Goal: Task Accomplishment & Management: Complete application form

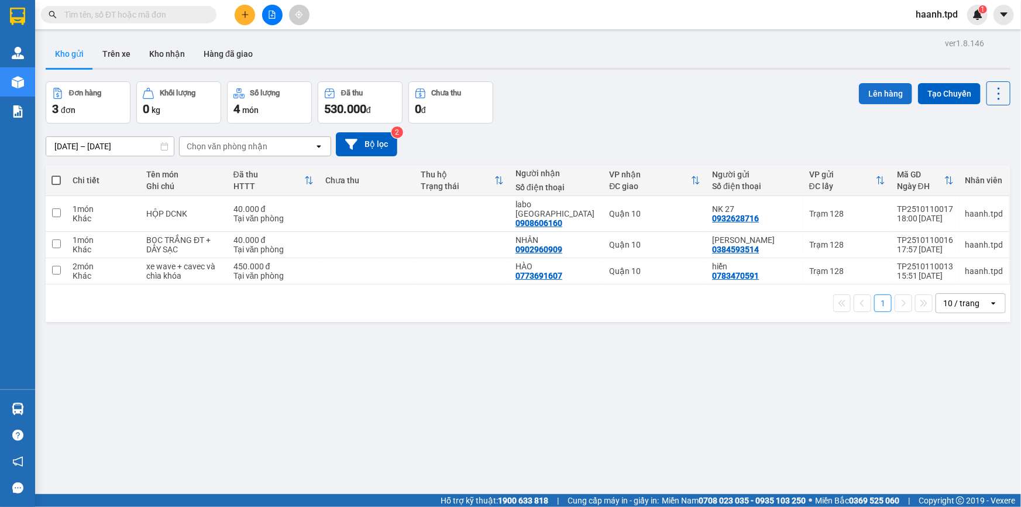
click at [883, 91] on button "Lên hàng" at bounding box center [885, 93] width 53 height 21
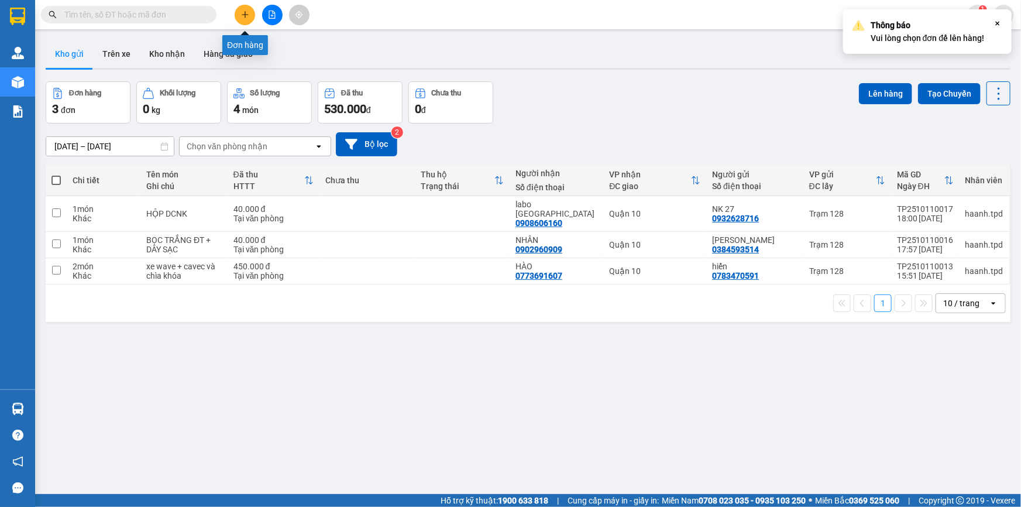
click at [249, 18] on icon "plus" at bounding box center [245, 15] width 8 height 8
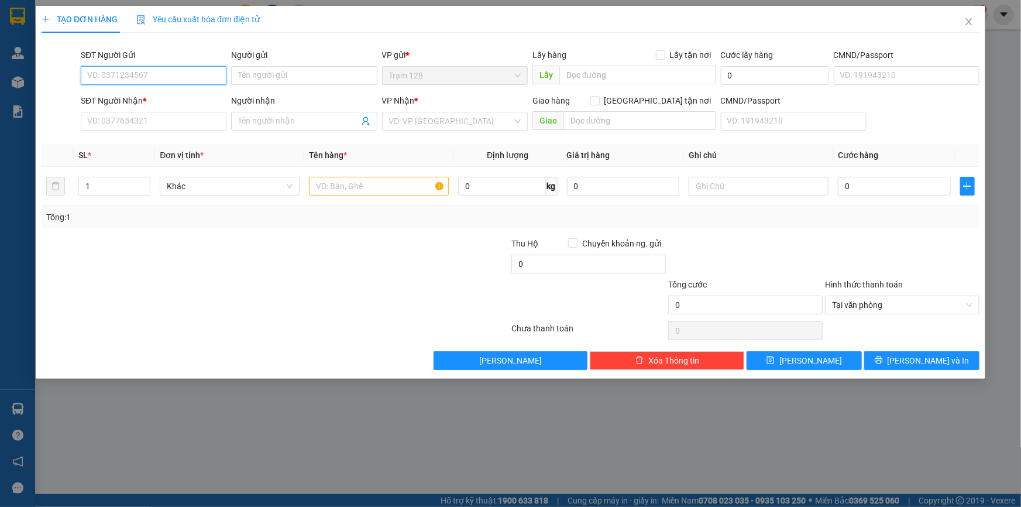
click at [146, 81] on input "SĐT Người Gửi" at bounding box center [154, 75] width 146 height 19
type input "02516516789"
click at [202, 100] on div "02516516789 - nk [PERSON_NAME]" at bounding box center [154, 98] width 132 height 13
type input "nk [PERSON_NAME]"
type input "0378681989"
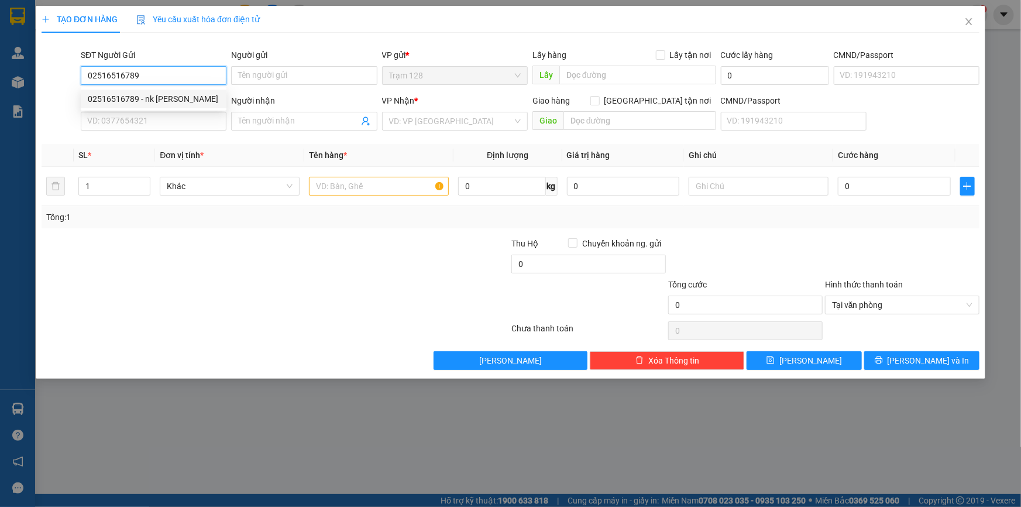
type input "pk dental lab"
type input "051186000043"
type input "02516516789"
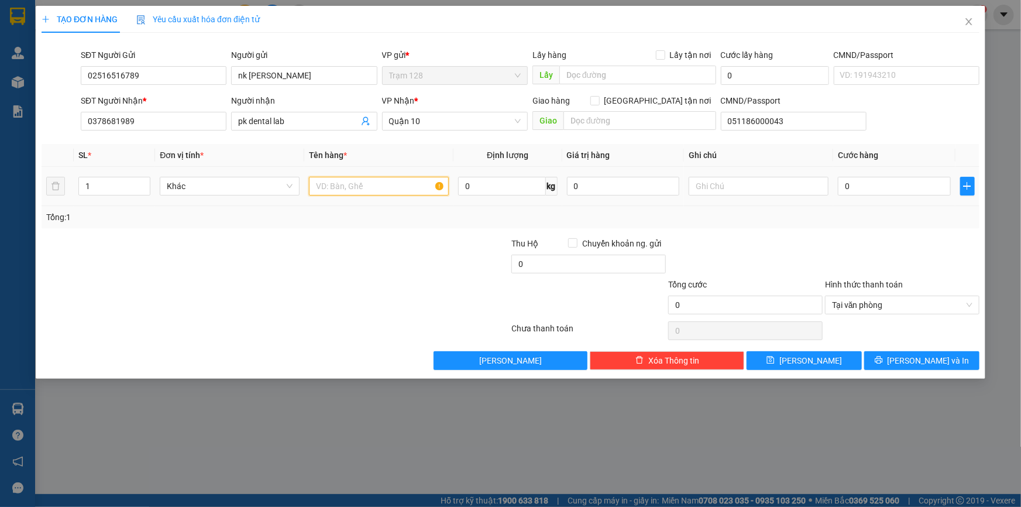
click at [354, 179] on input "text" at bounding box center [379, 186] width 140 height 19
type input "j"
type input "hop giay"
click at [874, 177] on input "0" at bounding box center [894, 186] width 113 height 19
type input "4"
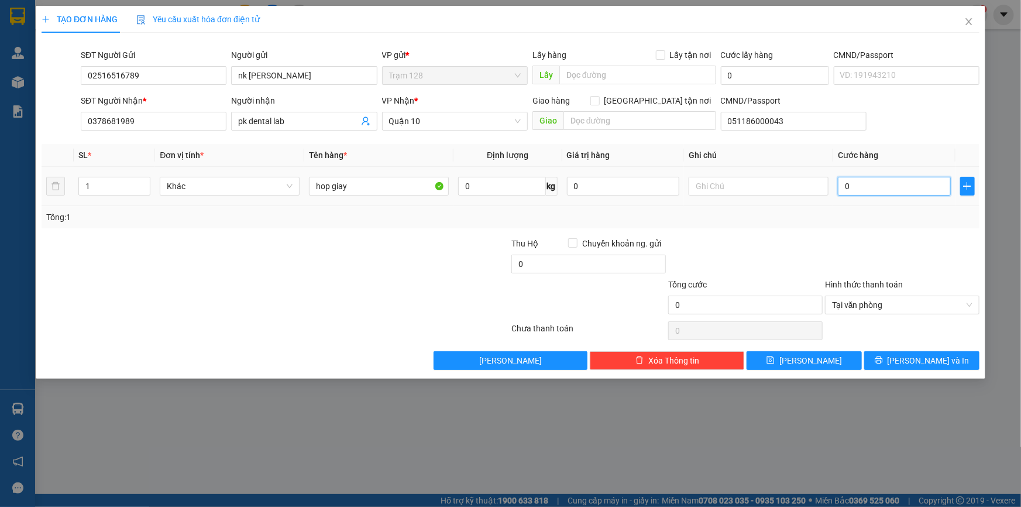
type input "4"
type input "40"
type input "40.000"
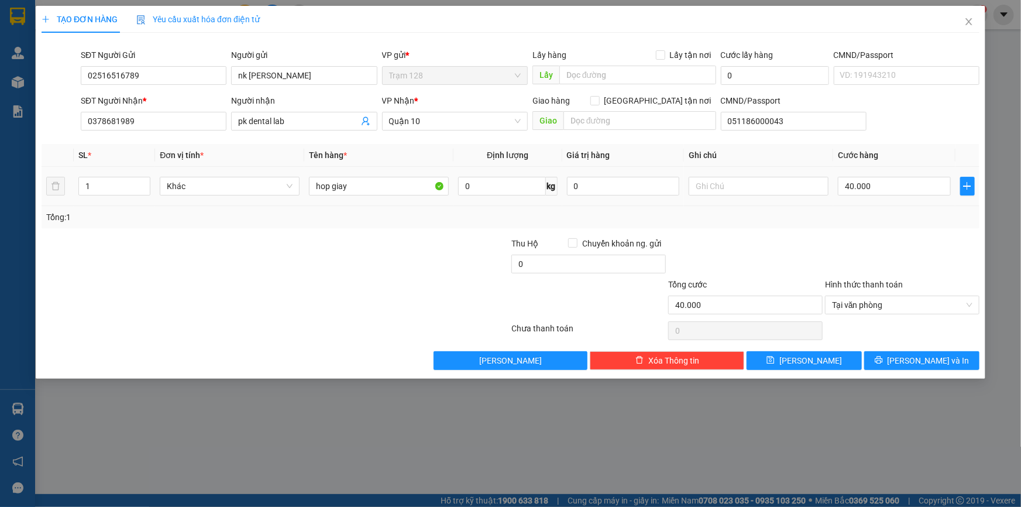
click at [844, 232] on div "Transit Pickup Surcharge Ids Transit Deliver Surcharge Ids Transit Deliver Surc…" at bounding box center [511, 206] width 938 height 328
click at [893, 356] on button "[PERSON_NAME] và In" at bounding box center [921, 360] width 115 height 19
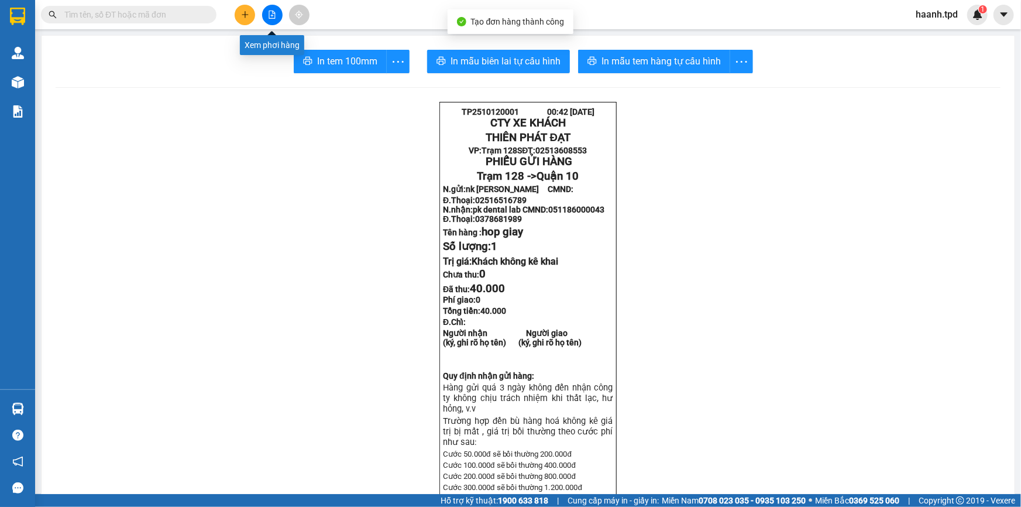
click at [248, 14] on icon "plus" at bounding box center [245, 15] width 8 height 8
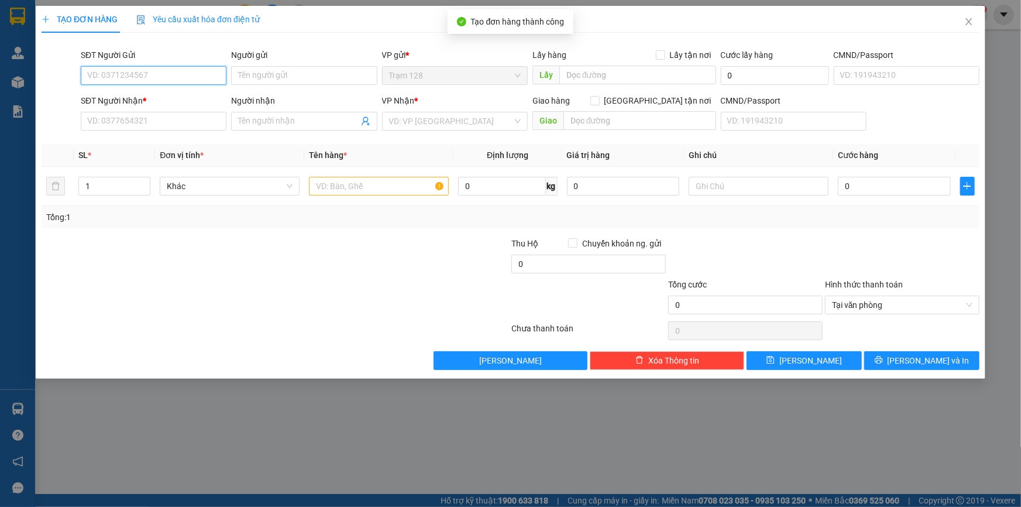
click at [166, 72] on input "SĐT Người Gửi" at bounding box center [154, 75] width 146 height 19
type input "02516516789"
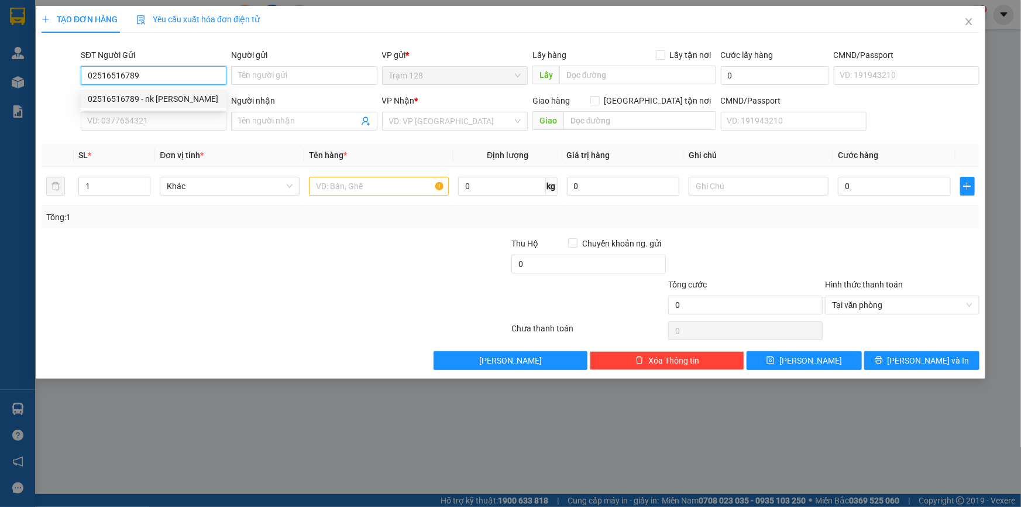
click at [190, 96] on div "02516516789 - nk [PERSON_NAME]" at bounding box center [154, 98] width 132 height 13
type input "nk [PERSON_NAME]"
type input "0378681989"
type input "pk dental lab"
type input "051186000043"
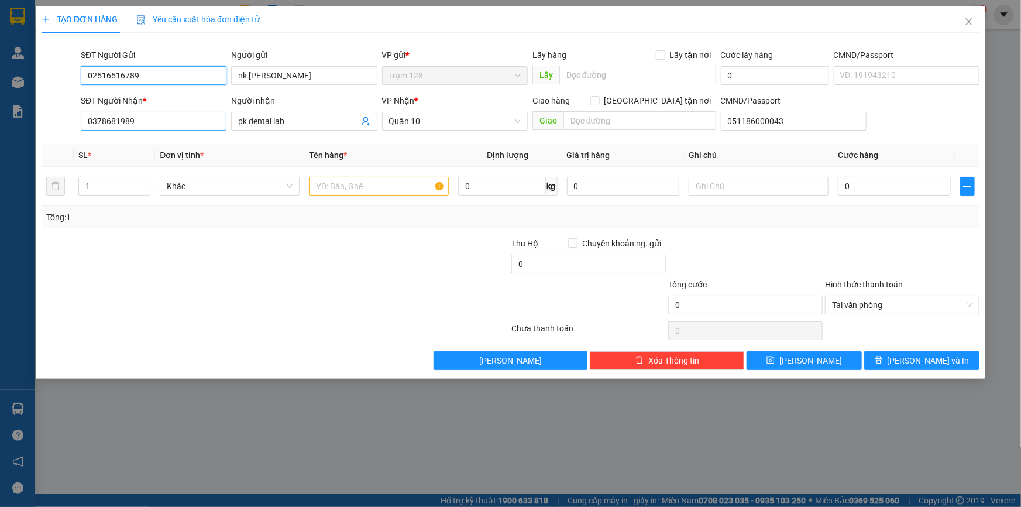
type input "02516516789"
drag, startPoint x: 150, startPoint y: 127, endPoint x: 0, endPoint y: 135, distance: 149.9
click at [0, 135] on div "TẠO ĐƠN HÀNG Yêu cầu xuất hóa đơn điện tử Transit Pickup Surcharge Ids Transit …" at bounding box center [510, 253] width 1021 height 507
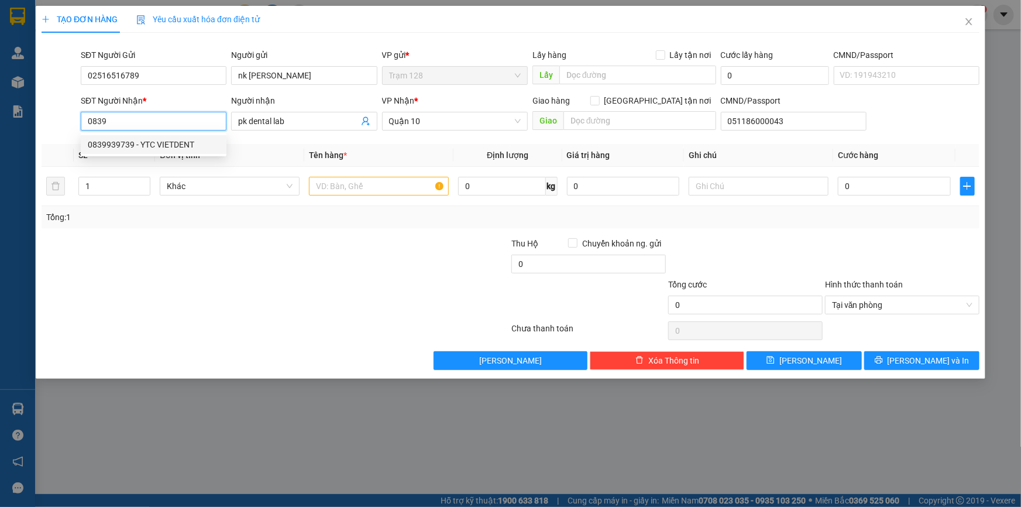
click at [174, 149] on div "0839939739 - YTC VIETDENT" at bounding box center [154, 144] width 132 height 13
type input "0839939739"
type input "YTC VIETDENT"
type input "087090003678"
type input "0839939739"
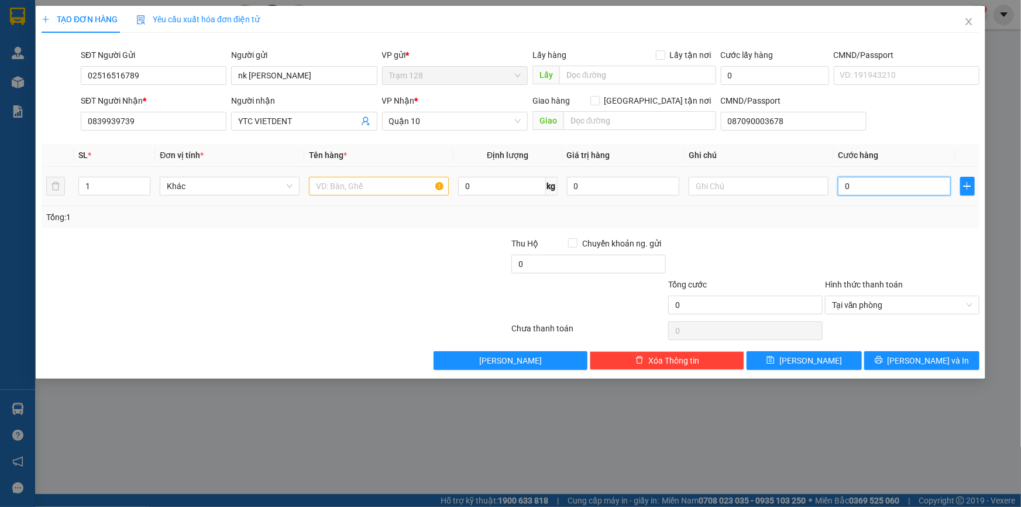
click at [849, 177] on input "0" at bounding box center [894, 186] width 113 height 19
type input "4"
type input "40"
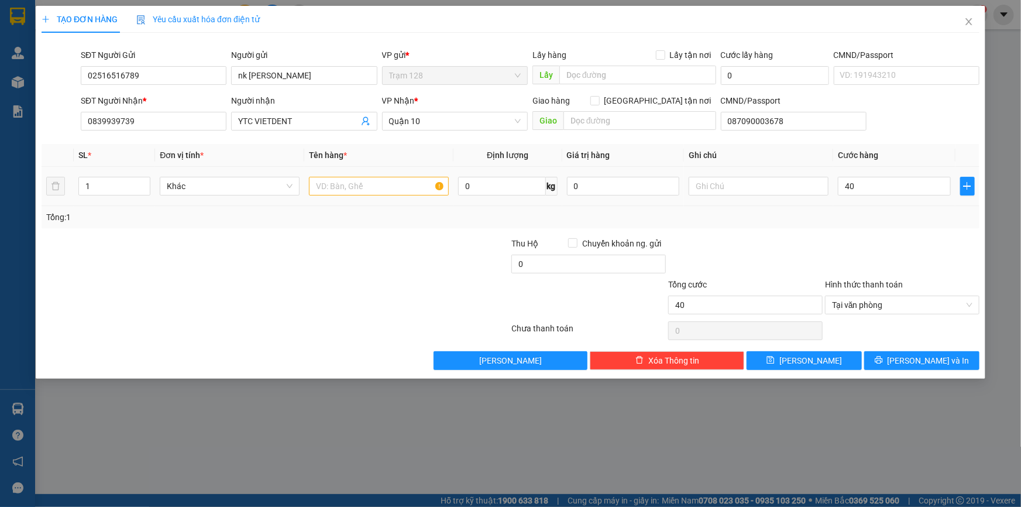
type input "40.000"
click at [787, 208] on div "Tổng: 1" at bounding box center [511, 217] width 938 height 22
drag, startPoint x: 321, startPoint y: 171, endPoint x: 338, endPoint y: 185, distance: 22.4
click at [322, 170] on td at bounding box center [378, 186] width 149 height 39
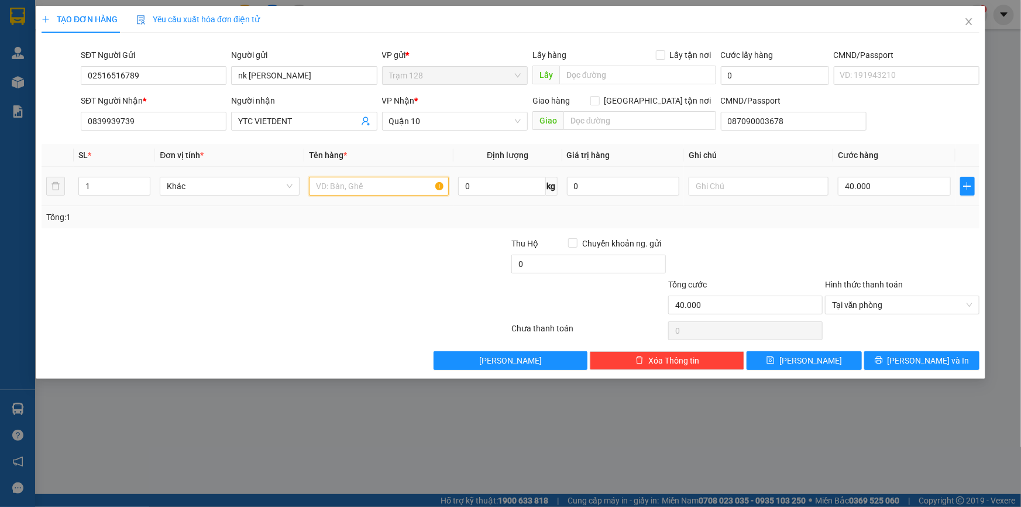
click at [340, 186] on input "text" at bounding box center [379, 186] width 140 height 19
type input "hop giay"
drag, startPoint x: 831, startPoint y: 273, endPoint x: 860, endPoint y: 263, distance: 31.6
click at [831, 272] on div at bounding box center [902, 257] width 157 height 41
click at [921, 357] on span "[PERSON_NAME] và In" at bounding box center [928, 360] width 82 height 13
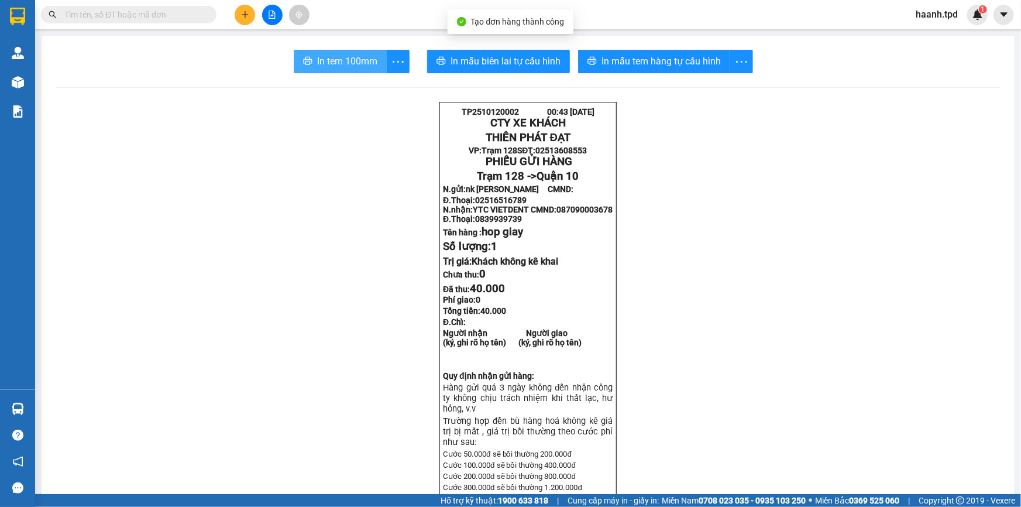
click at [373, 67] on span "In tem 100mm" at bounding box center [347, 61] width 60 height 15
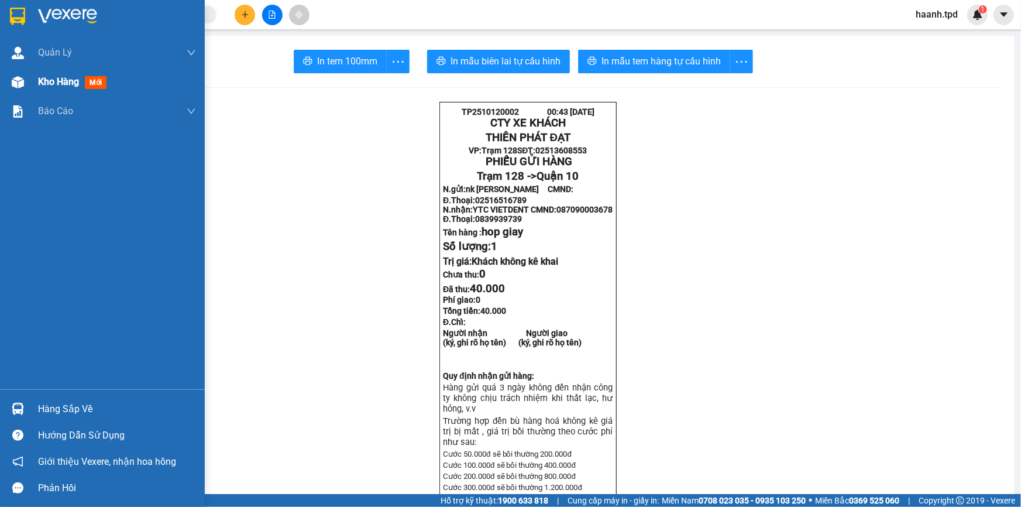
click at [59, 85] on span "Kho hàng" at bounding box center [58, 81] width 41 height 11
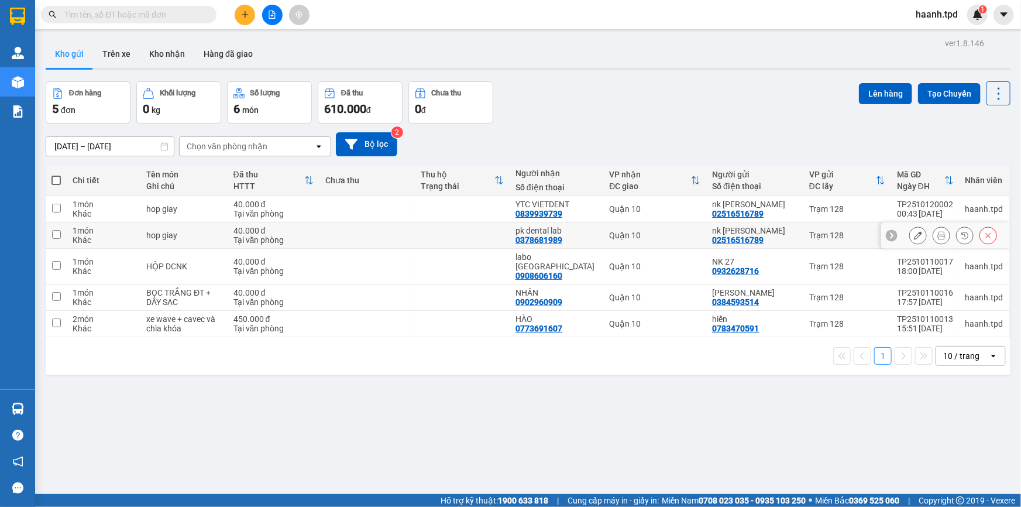
click at [938, 235] on button at bounding box center [941, 235] width 16 height 20
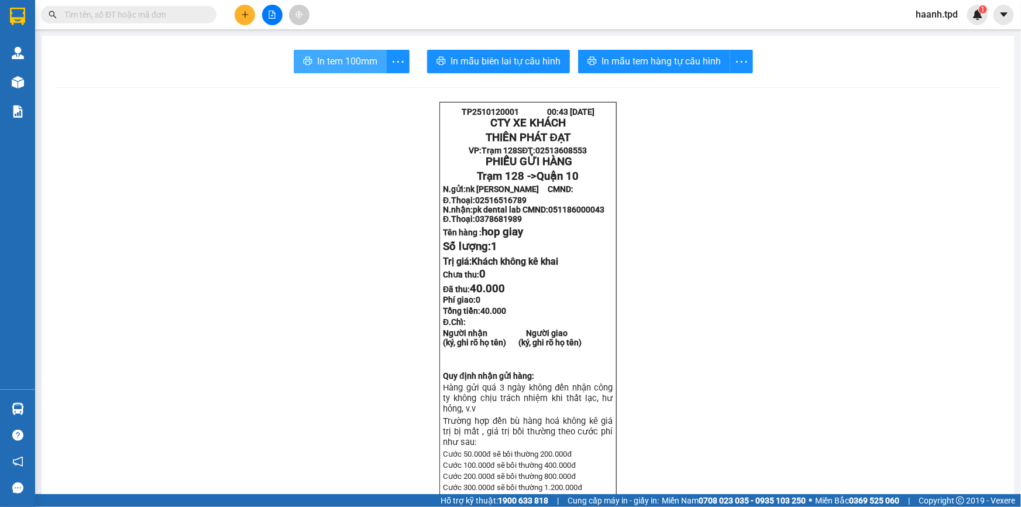
click at [349, 64] on span "In tem 100mm" at bounding box center [347, 61] width 60 height 15
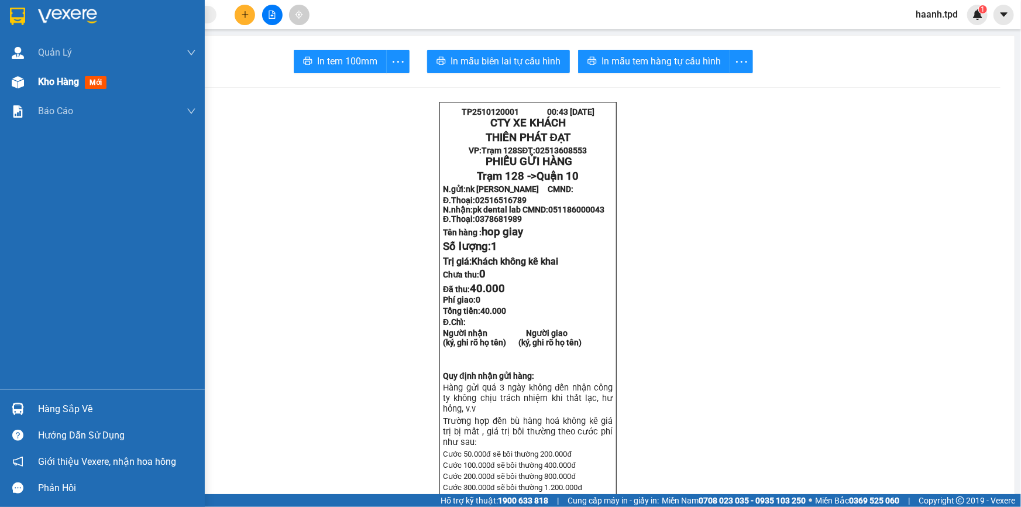
click at [20, 80] on img at bounding box center [18, 82] width 12 height 12
